Goal: Task Accomplishment & Management: Use online tool/utility

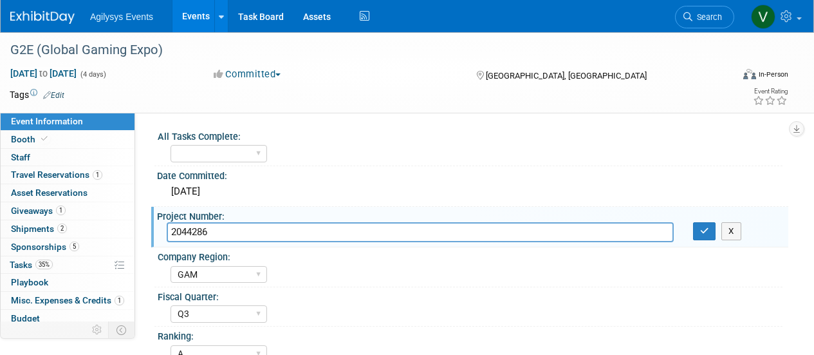
select select "GAM"
select select "Q3"
select select "A"
select select "Yes"
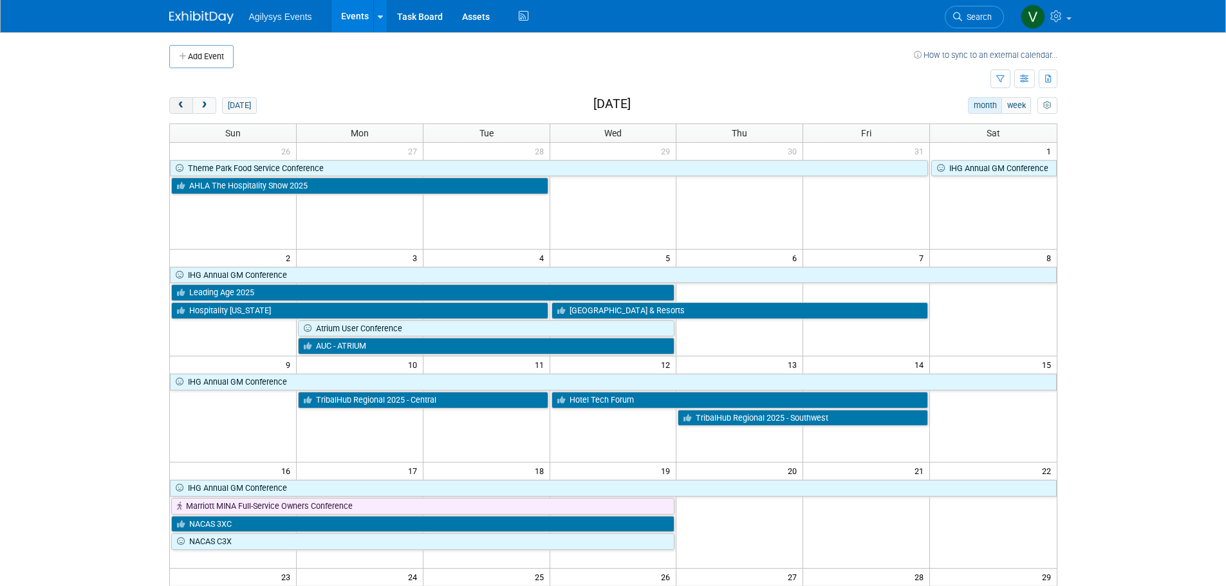
click at [181, 102] on span "prev" at bounding box center [181, 106] width 10 height 8
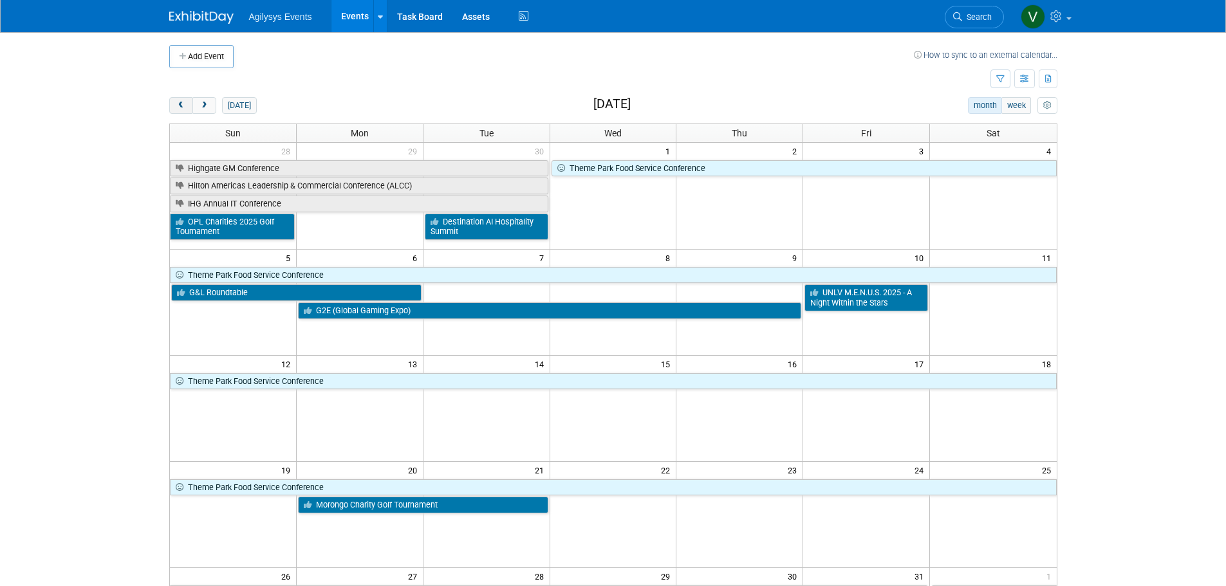
click at [180, 107] on span "prev" at bounding box center [181, 106] width 10 height 8
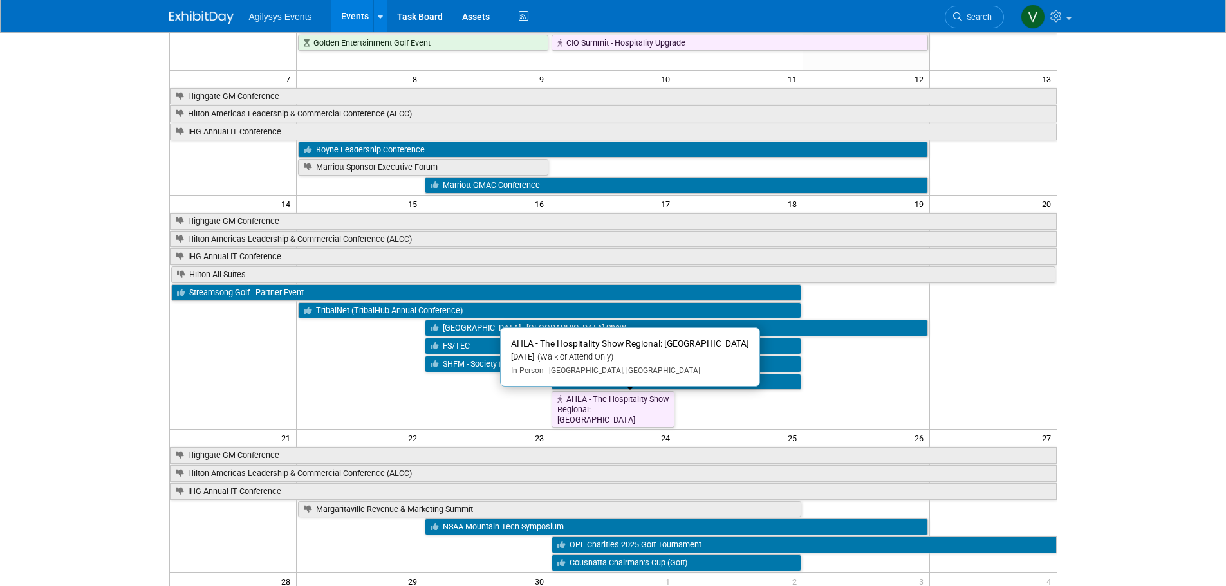
scroll to position [193, 0]
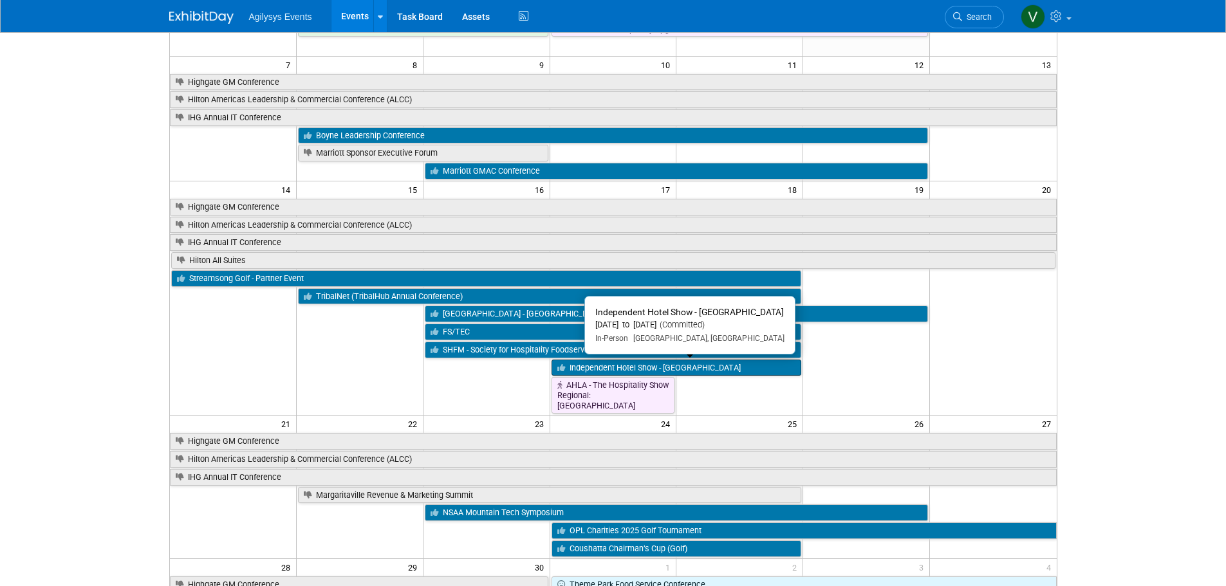
click at [751, 367] on link "Independent Hotel Show - [GEOGRAPHIC_DATA]" at bounding box center [676, 368] width 250 height 17
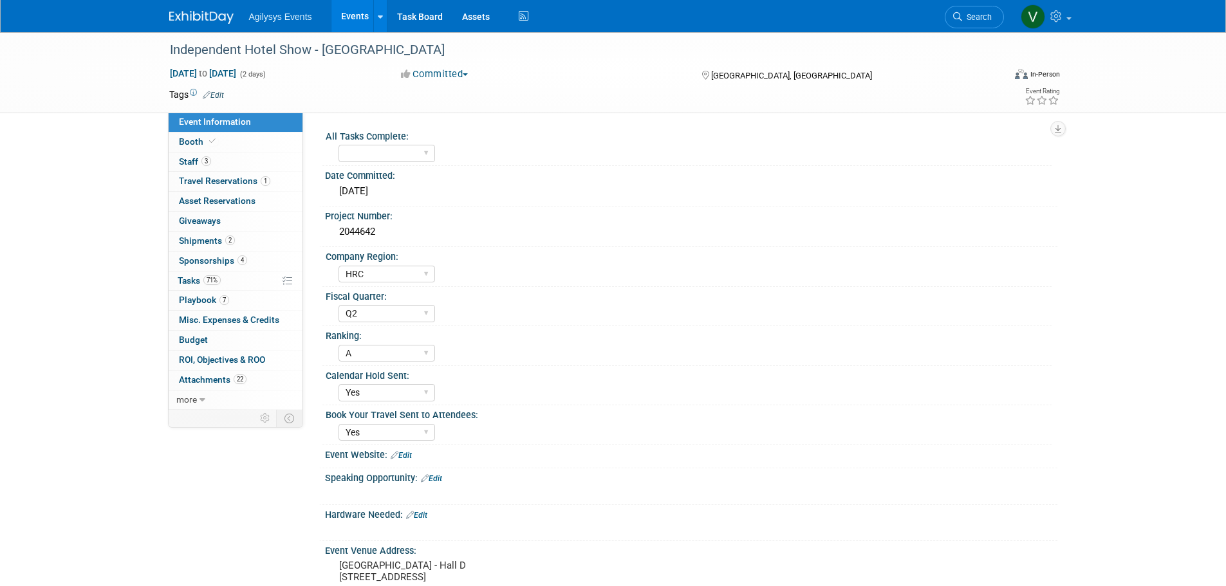
select select "HRC"
select select "Q2"
select select "A"
select select "Yes"
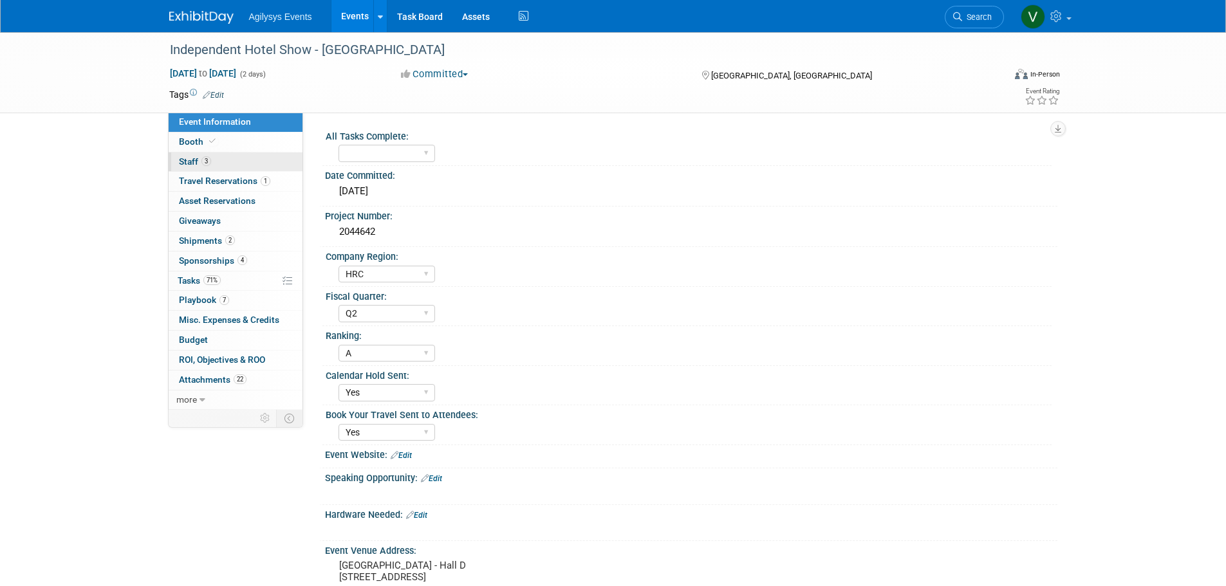
click at [203, 159] on span "3" at bounding box center [206, 161] width 10 height 10
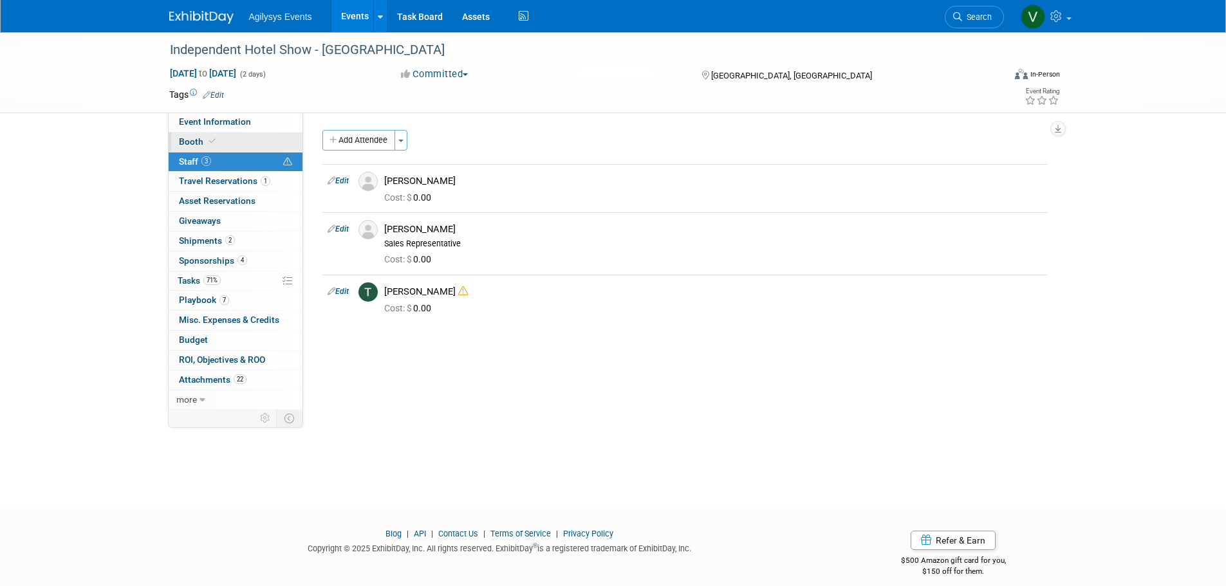
click at [204, 142] on span "Booth" at bounding box center [198, 141] width 39 height 10
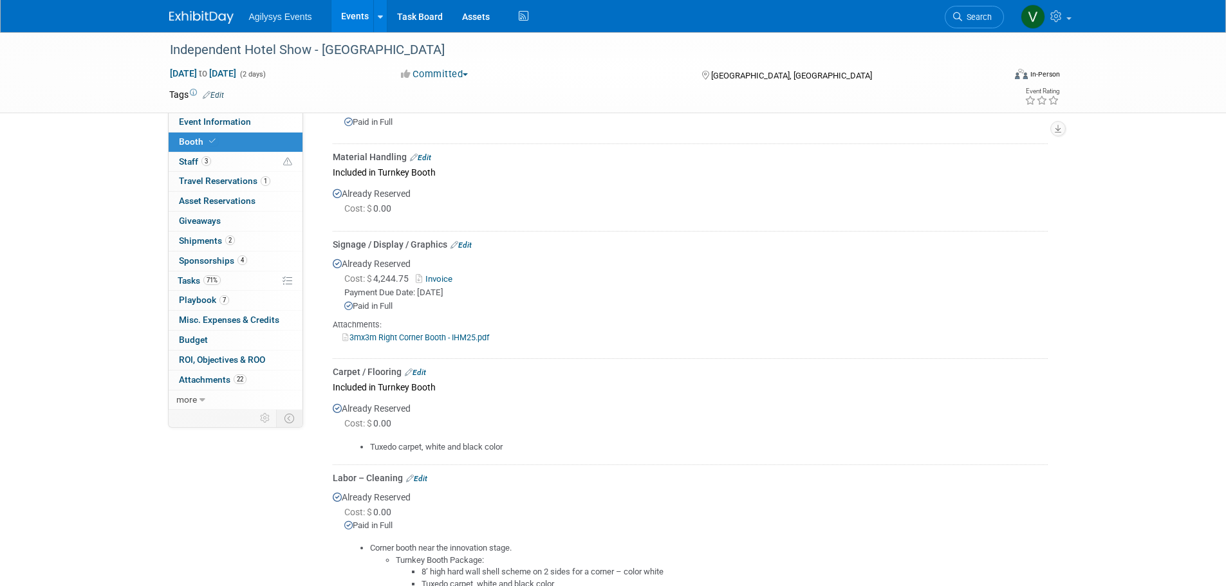
scroll to position [1222, 0]
